Goal: Task Accomplishment & Management: Complete application form

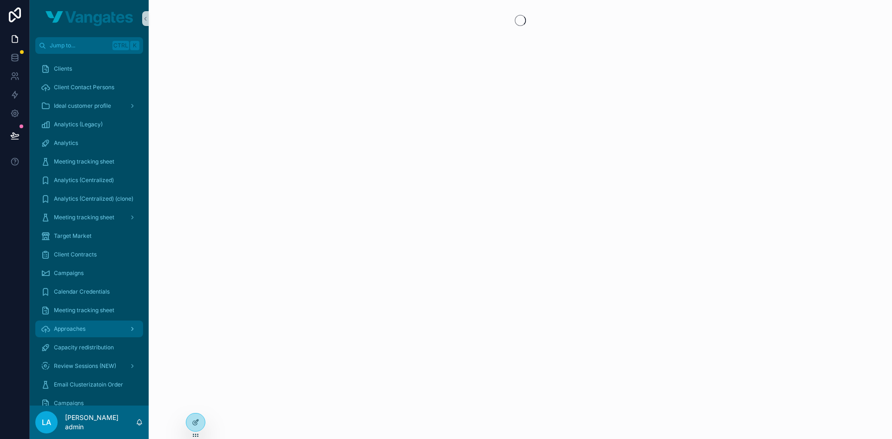
click at [61, 333] on div "Approaches" at bounding box center [89, 329] width 97 height 15
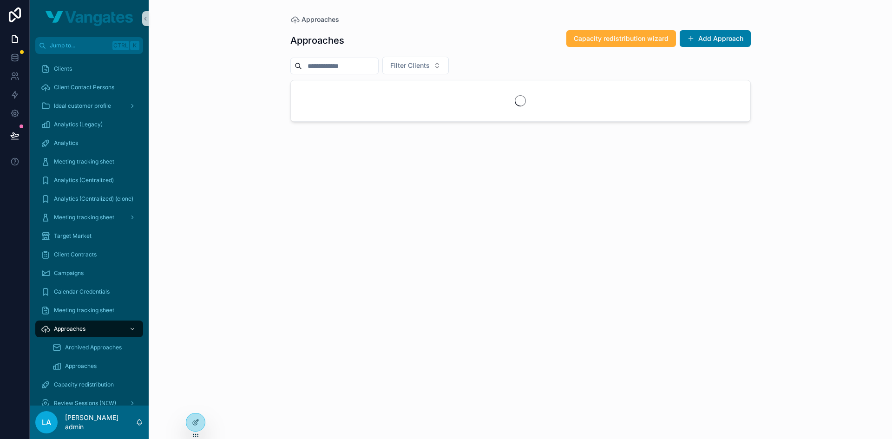
drag, startPoint x: 704, startPoint y: 40, endPoint x: 694, endPoint y: 47, distance: 12.6
click at [704, 40] on button "Add Approach" at bounding box center [715, 38] width 71 height 17
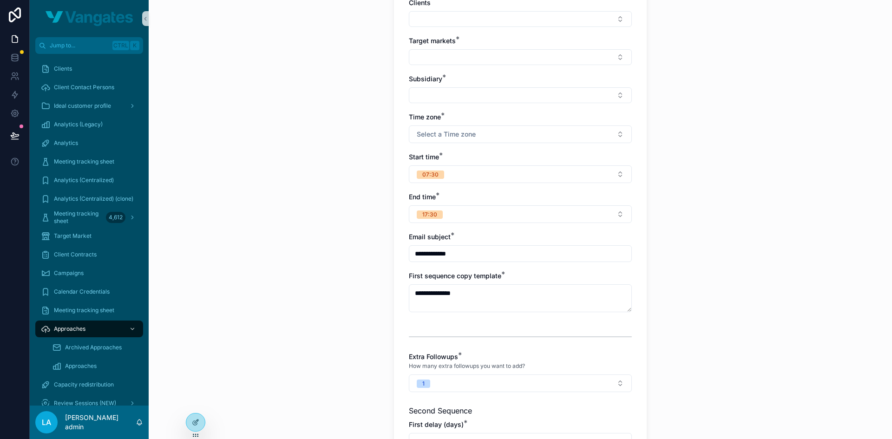
scroll to position [186, 0]
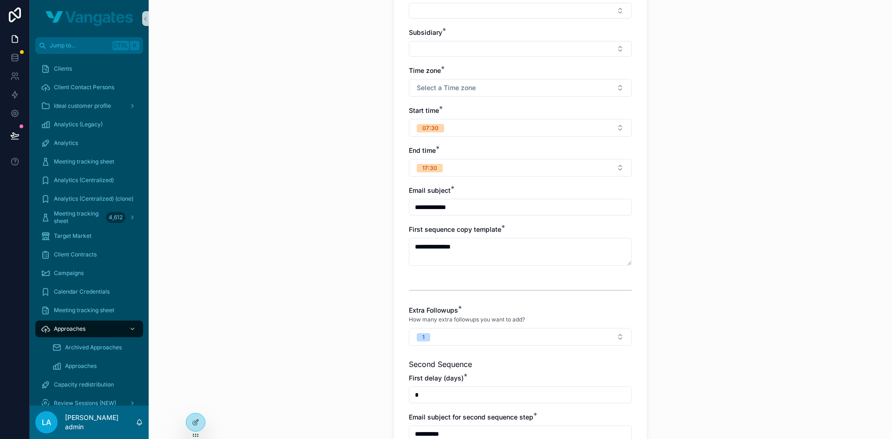
click at [475, 204] on input "**********" at bounding box center [520, 207] width 222 height 13
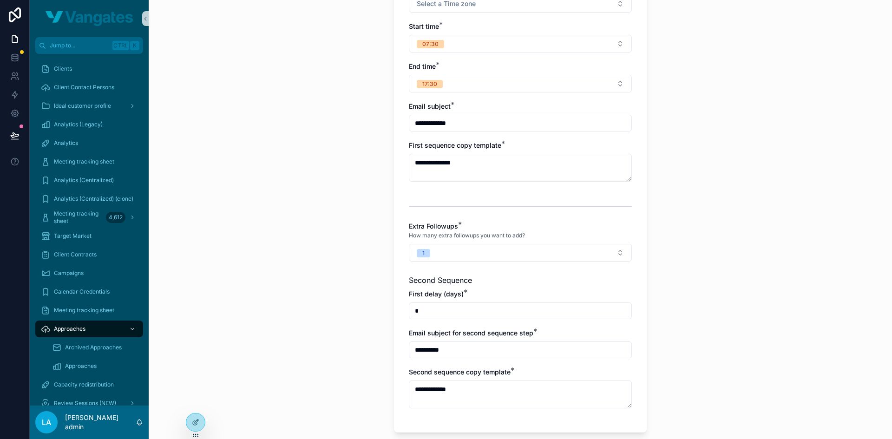
scroll to position [279, 0]
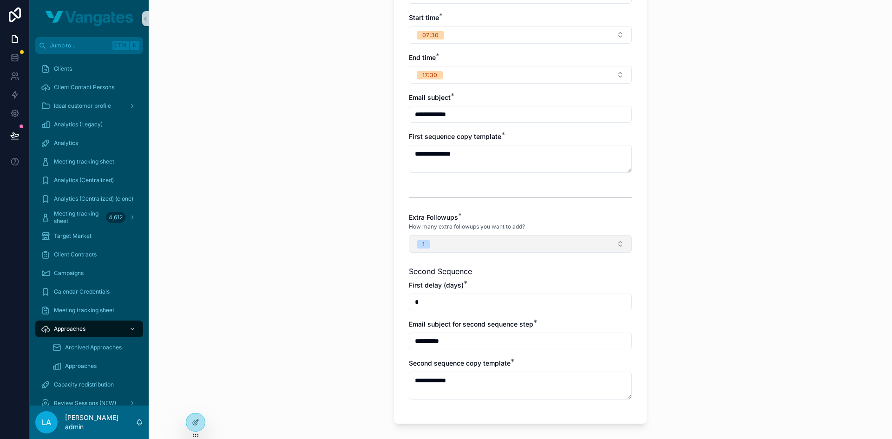
click at [477, 247] on button "1" at bounding box center [520, 244] width 223 height 18
click at [416, 193] on div "scrollable content" at bounding box center [520, 197] width 223 height 23
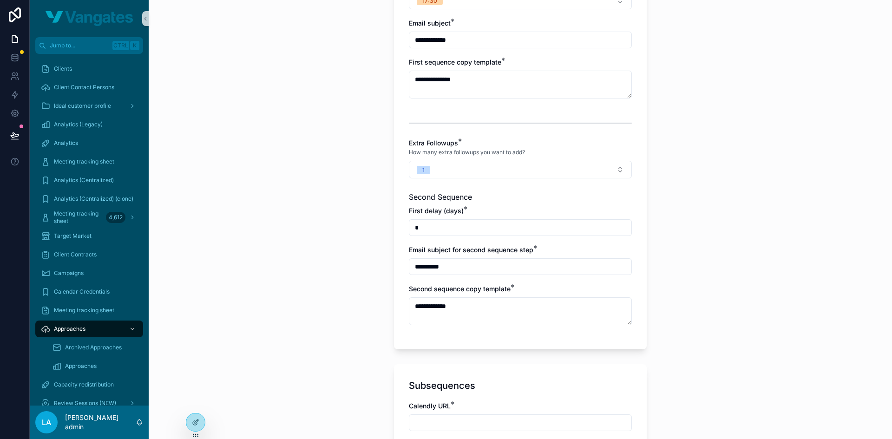
scroll to position [372, 0]
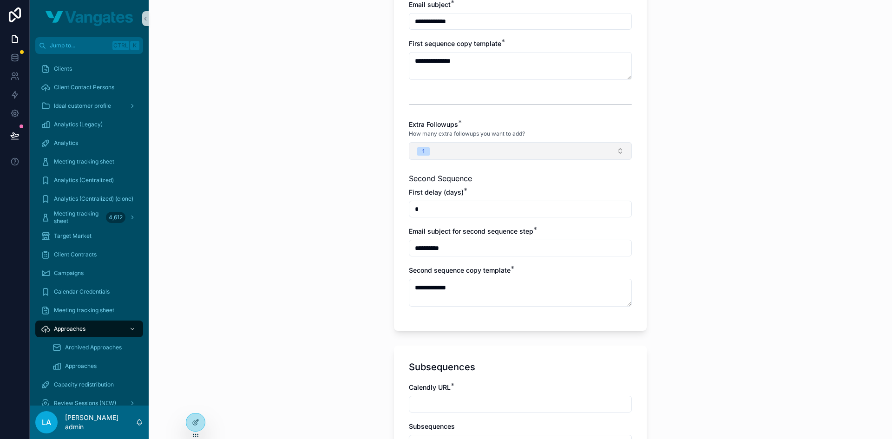
click at [447, 145] on button "1" at bounding box center [520, 151] width 223 height 18
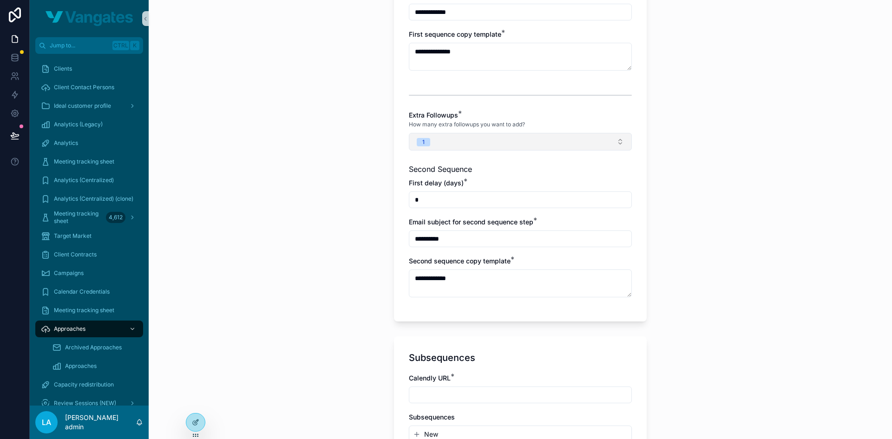
scroll to position [361, 0]
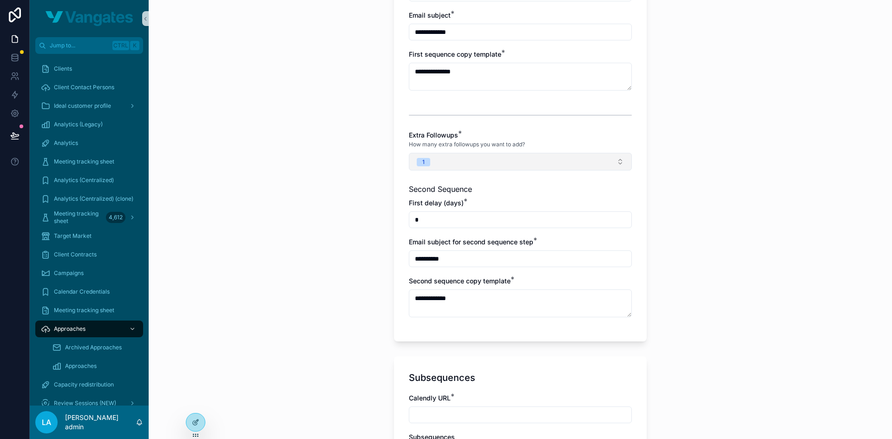
click at [488, 165] on button "1" at bounding box center [520, 162] width 223 height 18
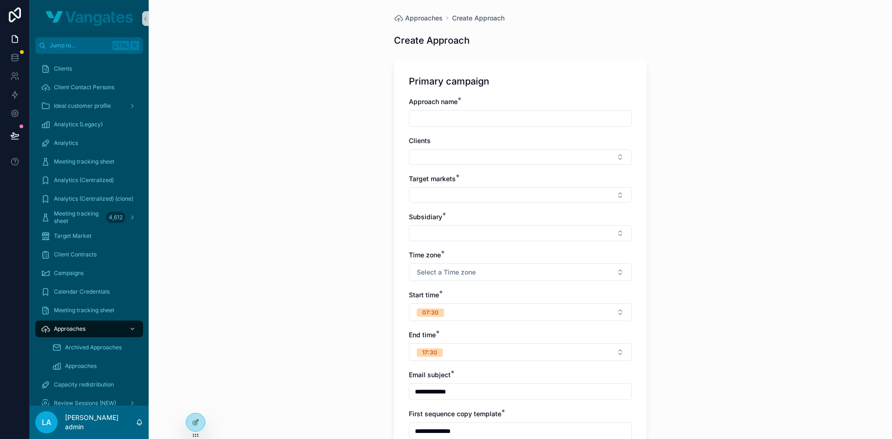
scroll to position [0, 0]
click at [450, 154] on button "Select Button" at bounding box center [520, 159] width 223 height 16
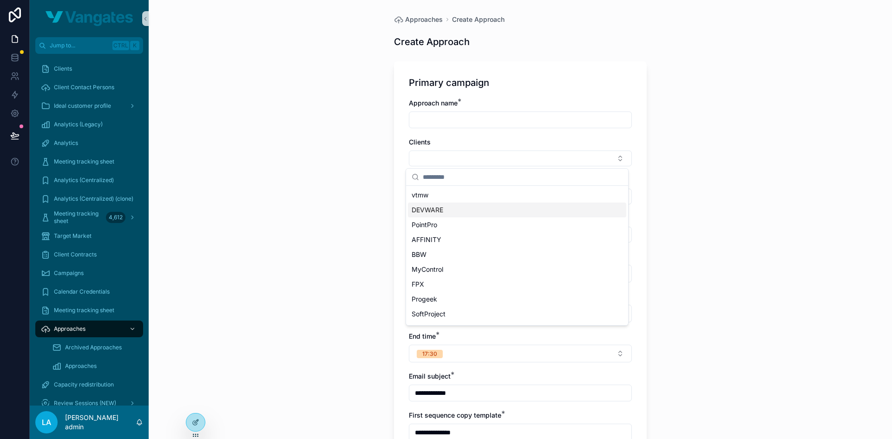
click at [445, 213] on div "DEVWARE" at bounding box center [517, 210] width 218 height 15
type input "**********"
type textarea "**********"
type input "**********"
type textarea "**********"
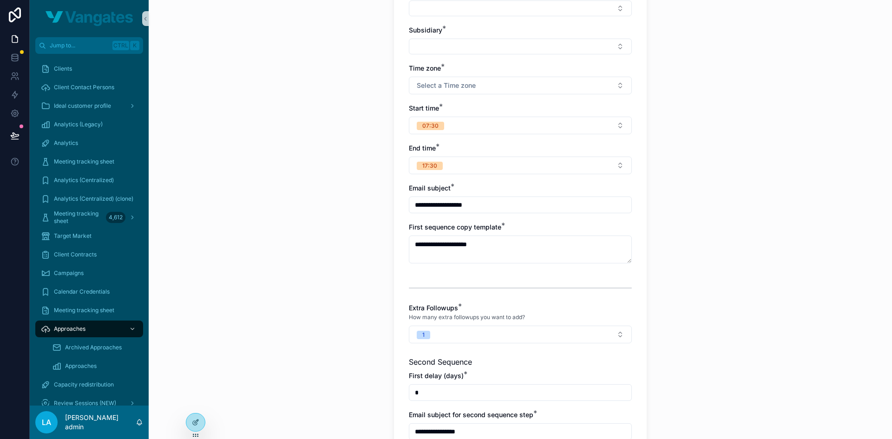
scroll to position [186, 0]
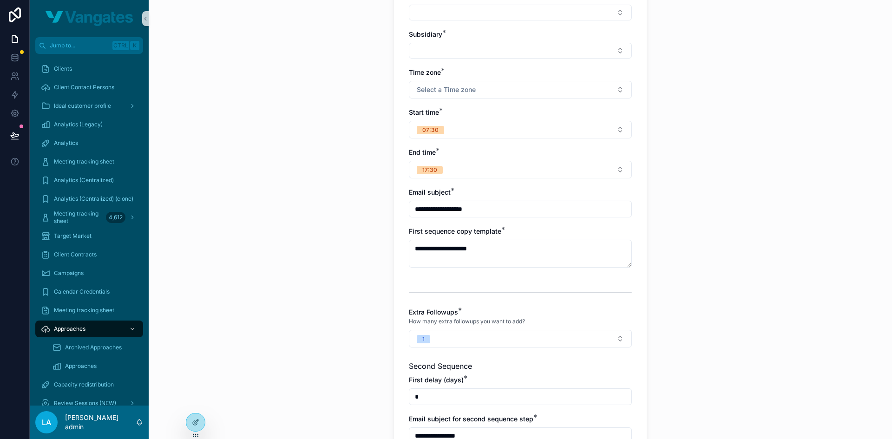
drag, startPoint x: 487, startPoint y: 211, endPoint x: 406, endPoint y: 215, distance: 81.0
click at [409, 215] on input "**********" at bounding box center [520, 209] width 222 height 13
click at [449, 250] on textarea "**********" at bounding box center [520, 254] width 223 height 28
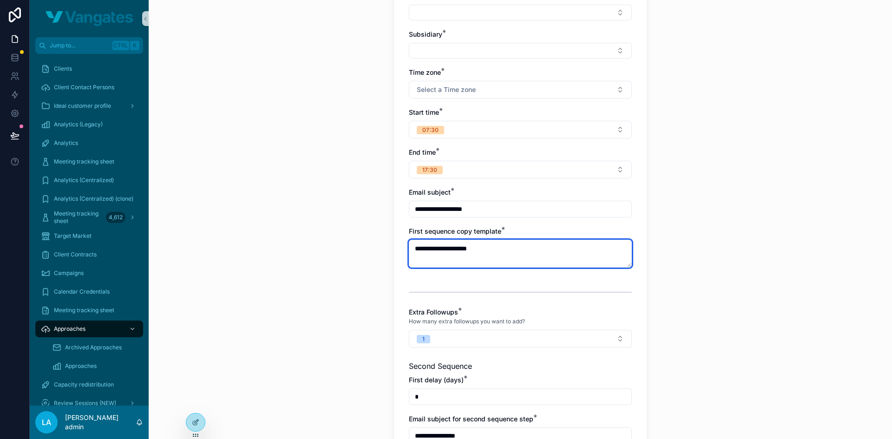
scroll to position [279, 0]
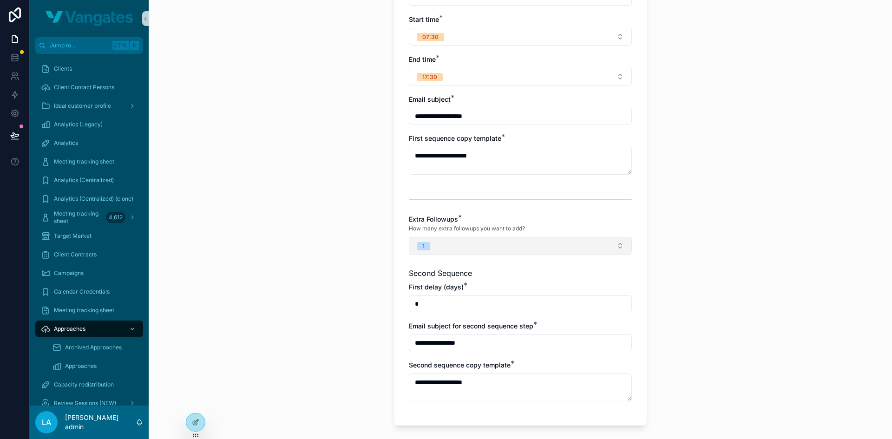
click at [471, 246] on button "1" at bounding box center [520, 246] width 223 height 18
click at [435, 204] on div "scrollable content" at bounding box center [520, 199] width 223 height 23
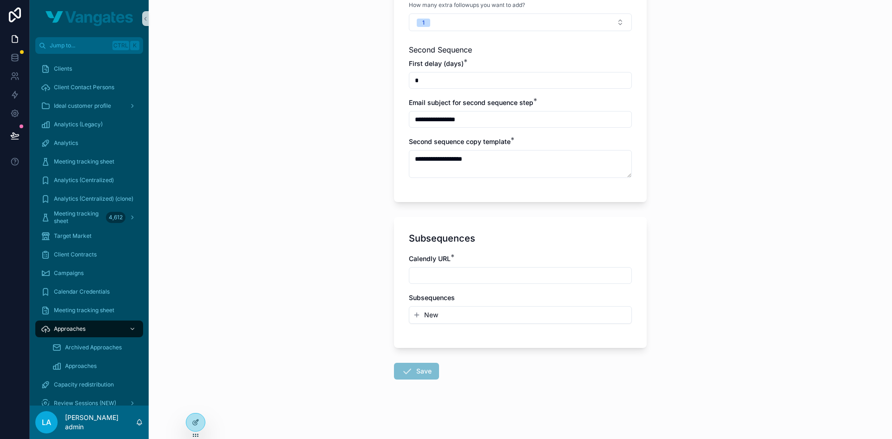
scroll to position [409, 0]
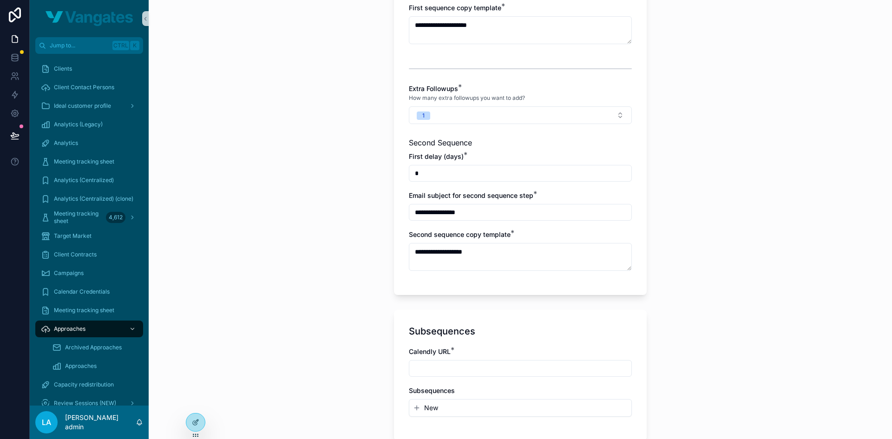
click at [455, 213] on input "**********" at bounding box center [520, 212] width 222 height 13
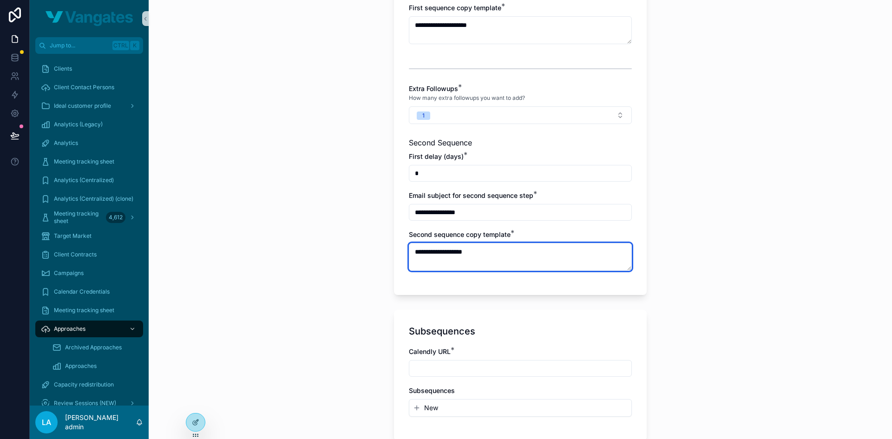
click at [454, 253] on textarea "**********" at bounding box center [520, 257] width 223 height 28
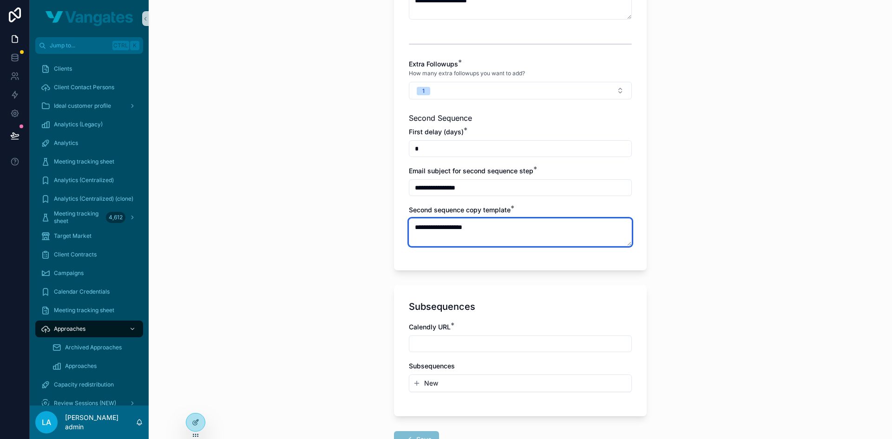
scroll to position [363, 0]
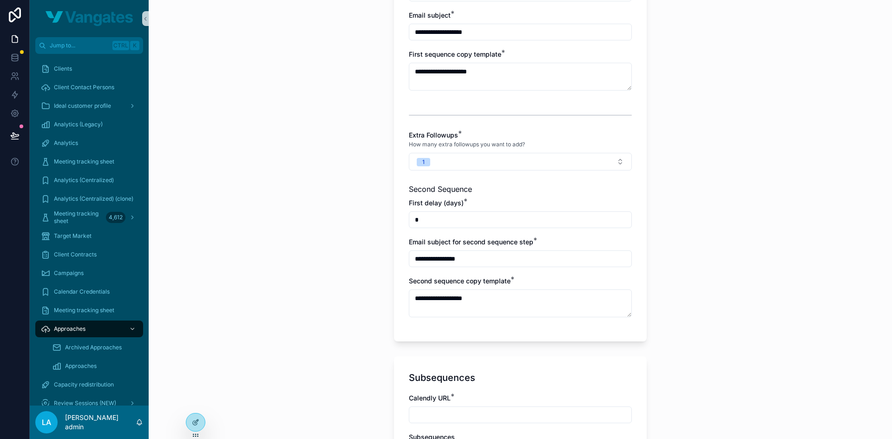
click at [475, 152] on div "Extra Followups * How many extra followups you want to add? 1" at bounding box center [520, 151] width 223 height 40
click at [475, 161] on button "1" at bounding box center [520, 162] width 223 height 18
click at [452, 212] on div "2" at bounding box center [517, 213] width 218 height 14
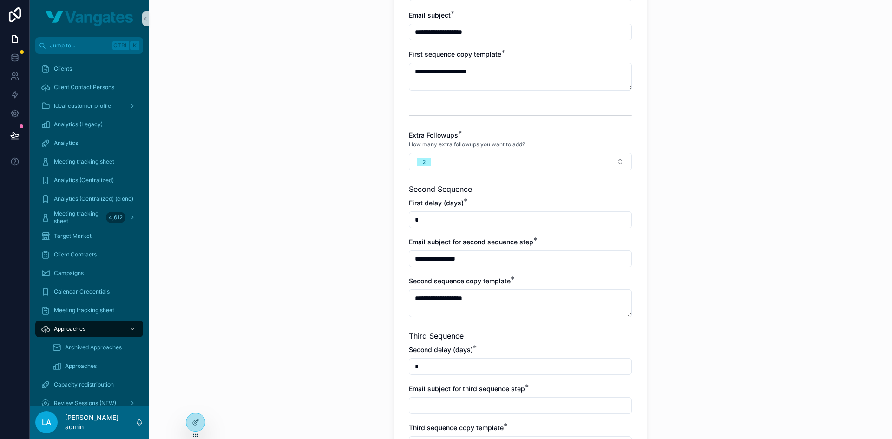
click at [313, 198] on div "**********" at bounding box center [521, 219] width 744 height 439
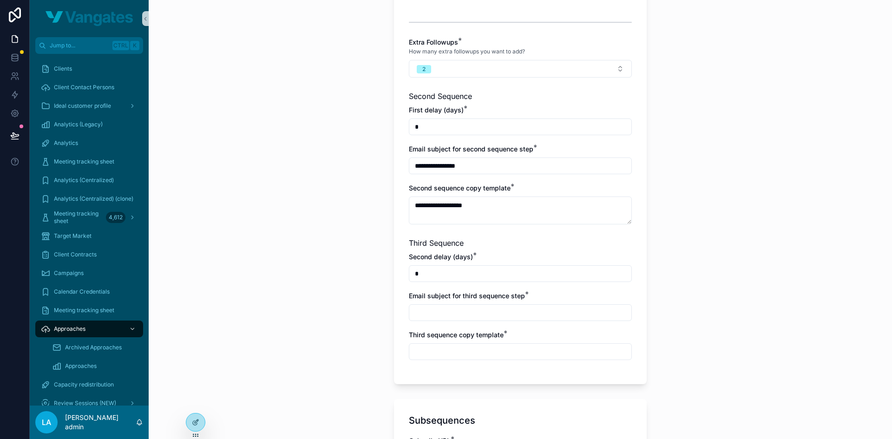
scroll to position [502, 0]
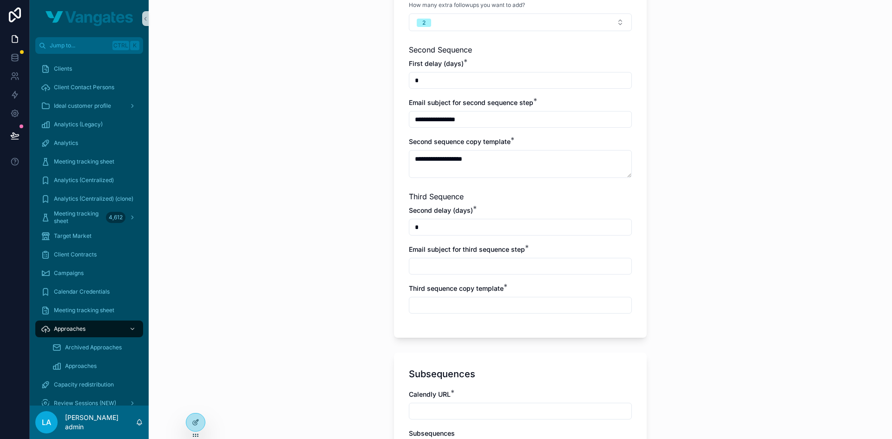
click at [463, 265] on input "scrollable content" at bounding box center [520, 266] width 222 height 13
click at [437, 224] on input "*" at bounding box center [520, 227] width 222 height 13
drag, startPoint x: 437, startPoint y: 263, endPoint x: 439, endPoint y: 276, distance: 13.1
click at [437, 263] on input "scrollable content" at bounding box center [520, 266] width 222 height 13
click at [435, 302] on input "scrollable content" at bounding box center [520, 305] width 222 height 13
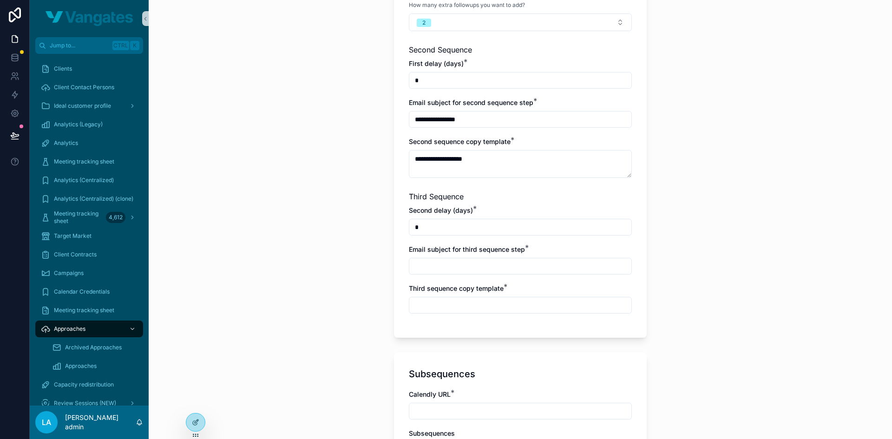
click at [430, 271] on input "scrollable content" at bounding box center [520, 266] width 222 height 13
click at [434, 226] on input "*" at bounding box center [520, 227] width 222 height 13
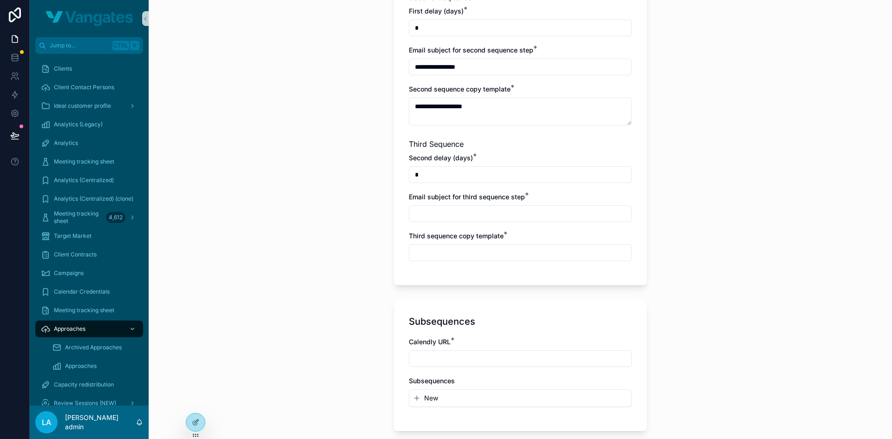
scroll to position [638, 0]
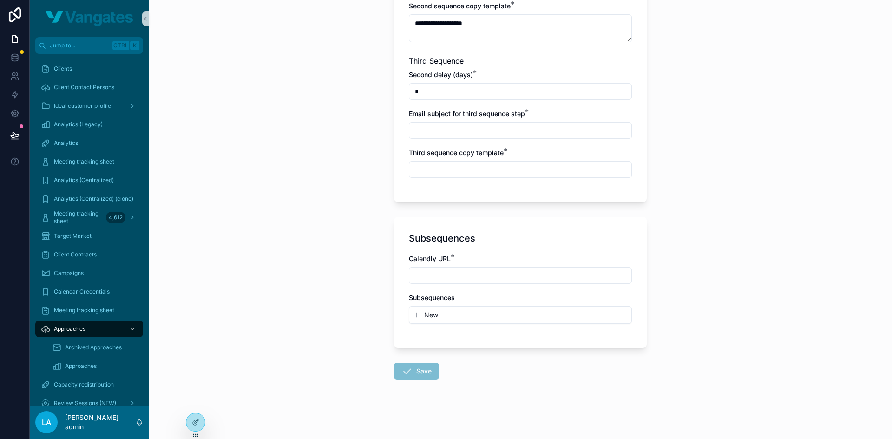
click at [445, 278] on input "scrollable content" at bounding box center [520, 275] width 222 height 13
click at [444, 312] on button "New" at bounding box center [520, 314] width 215 height 9
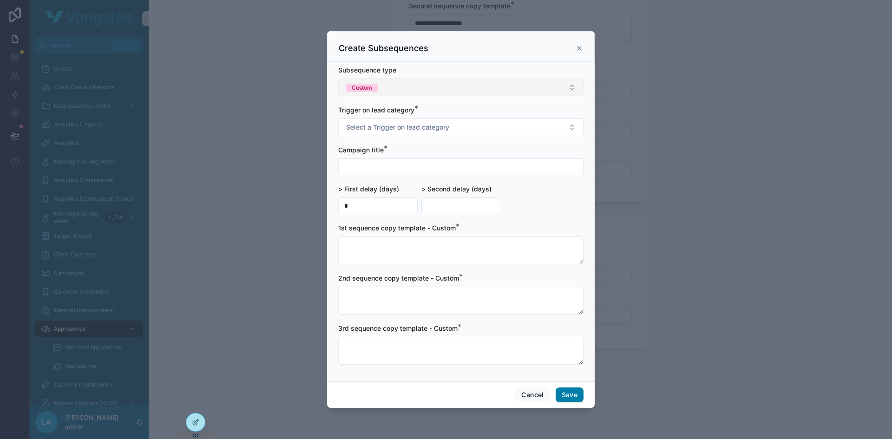
click at [404, 86] on button "Custom" at bounding box center [460, 88] width 245 height 18
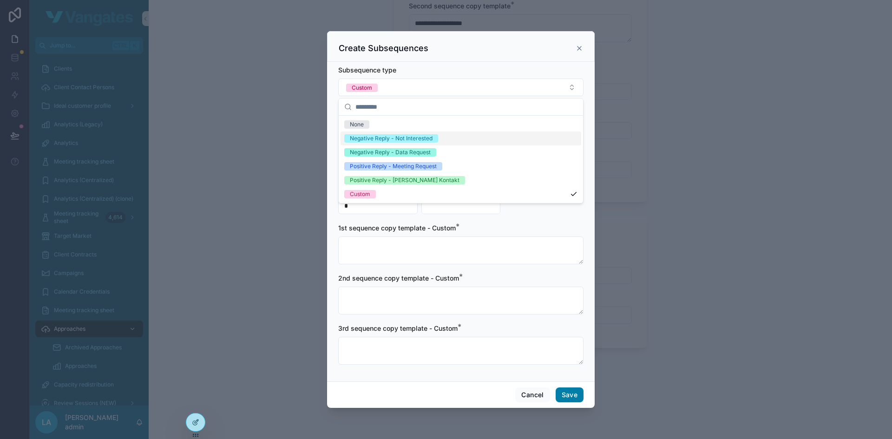
click at [404, 138] on div "Negative Reply - Not Interested" at bounding box center [391, 138] width 83 height 8
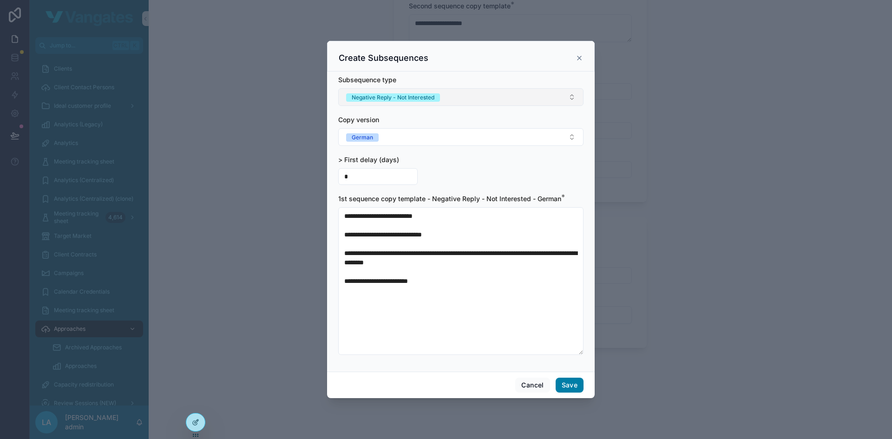
click at [495, 92] on button "Negative Reply - Not Interested" at bounding box center [460, 97] width 245 height 18
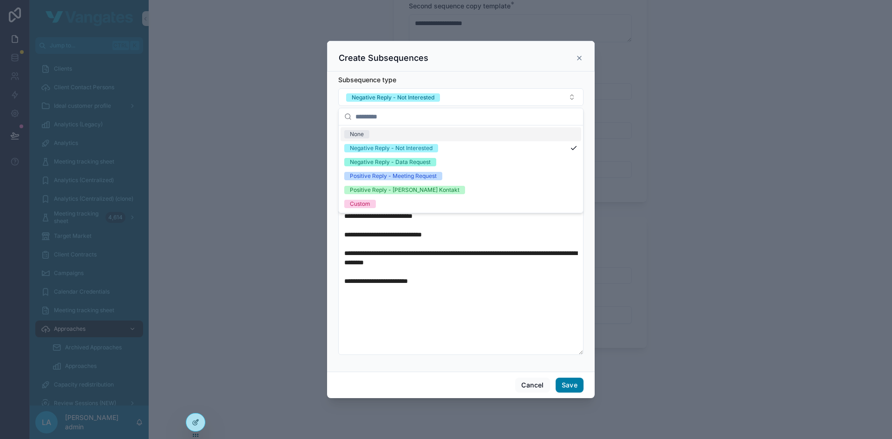
click at [460, 79] on div "Subsequence type" at bounding box center [460, 79] width 245 height 9
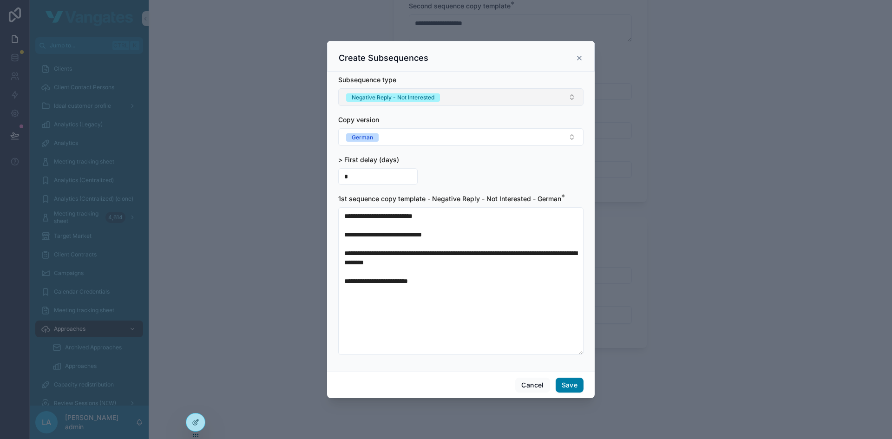
click at [418, 97] on div "Negative Reply - Not Interested" at bounding box center [393, 97] width 83 height 8
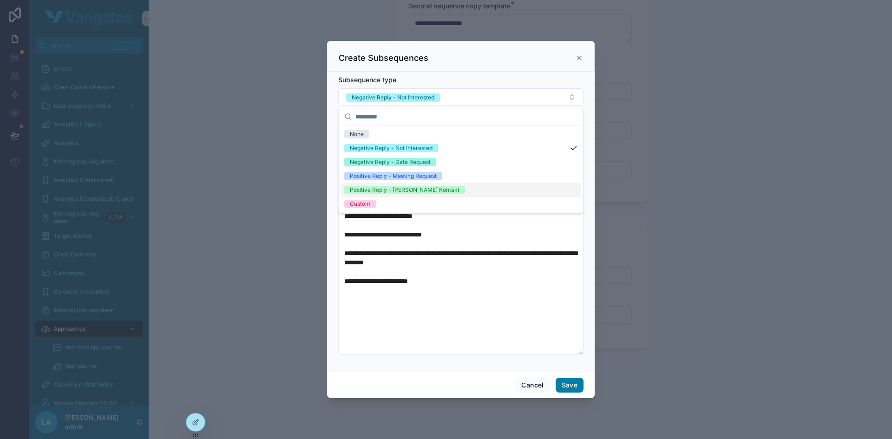
click at [387, 186] on div "Positive Reply - [PERSON_NAME] Kontakt" at bounding box center [405, 190] width 110 height 8
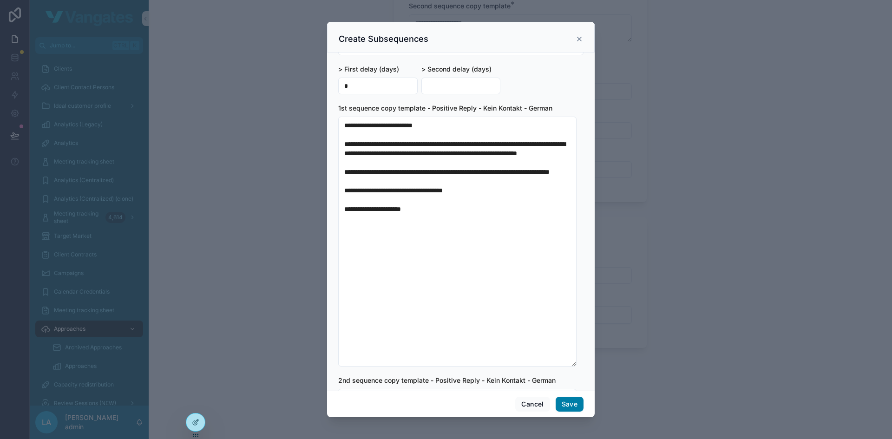
scroll to position [0, 0]
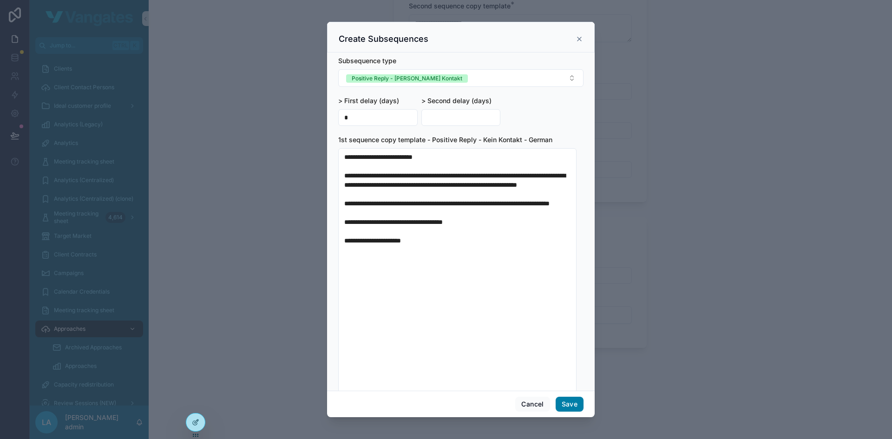
click at [581, 40] on icon "scrollable content" at bounding box center [579, 38] width 7 height 7
